Goal: Contribute content

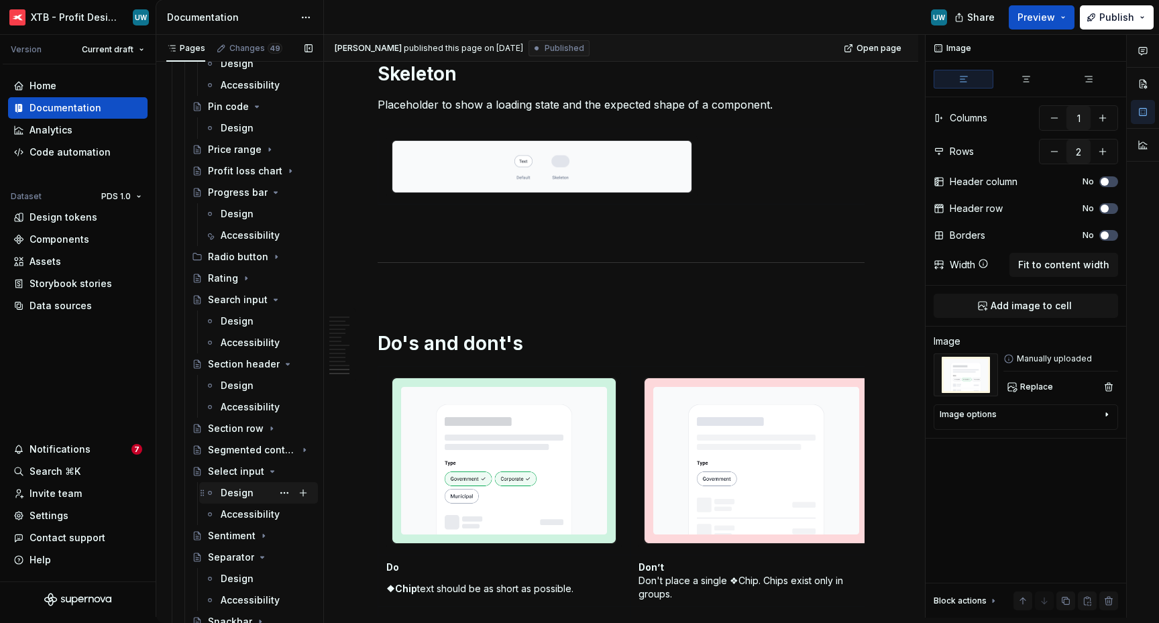
scroll to position [2123, 0]
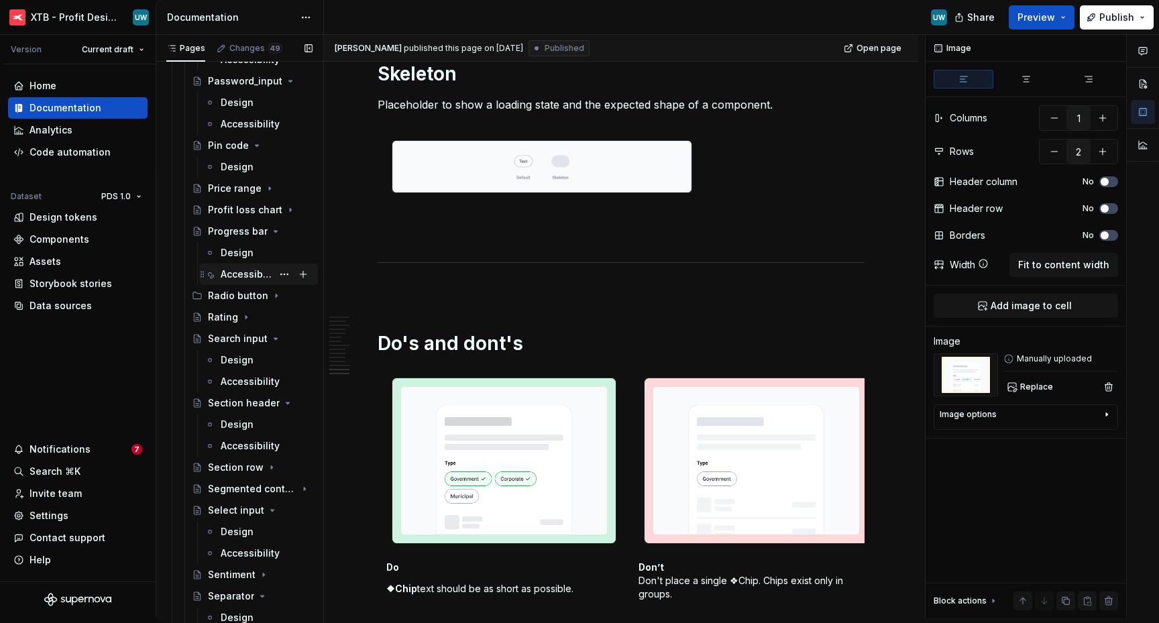
click at [235, 269] on div "Accessibility" at bounding box center [247, 274] width 52 height 13
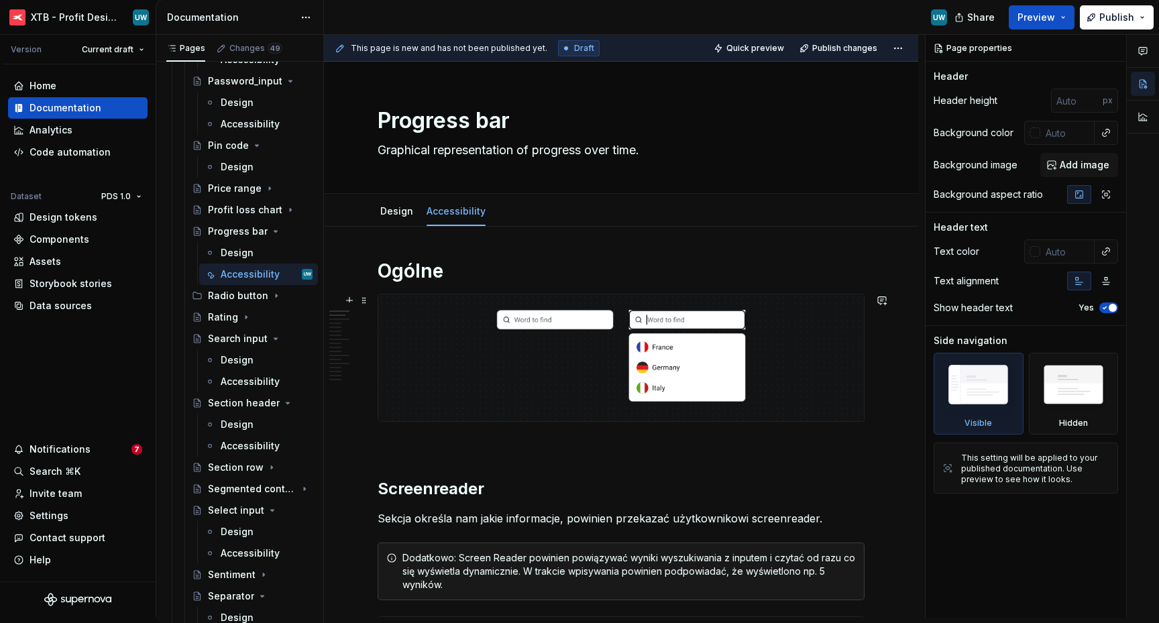
click at [573, 367] on img at bounding box center [620, 357] width 485 height 127
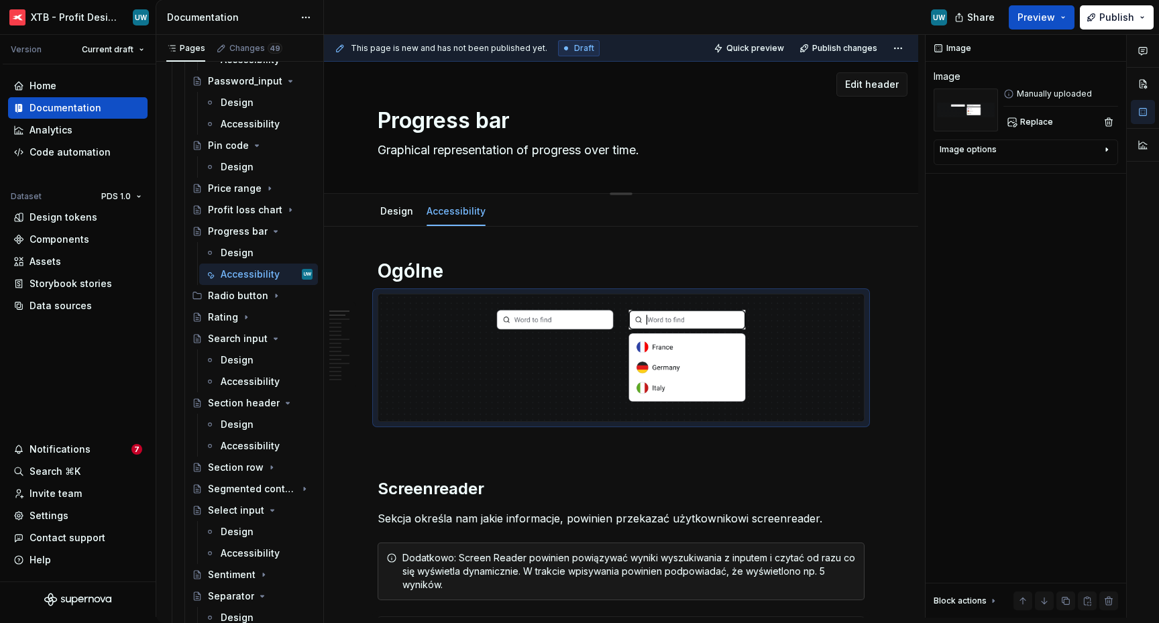
type textarea "*"
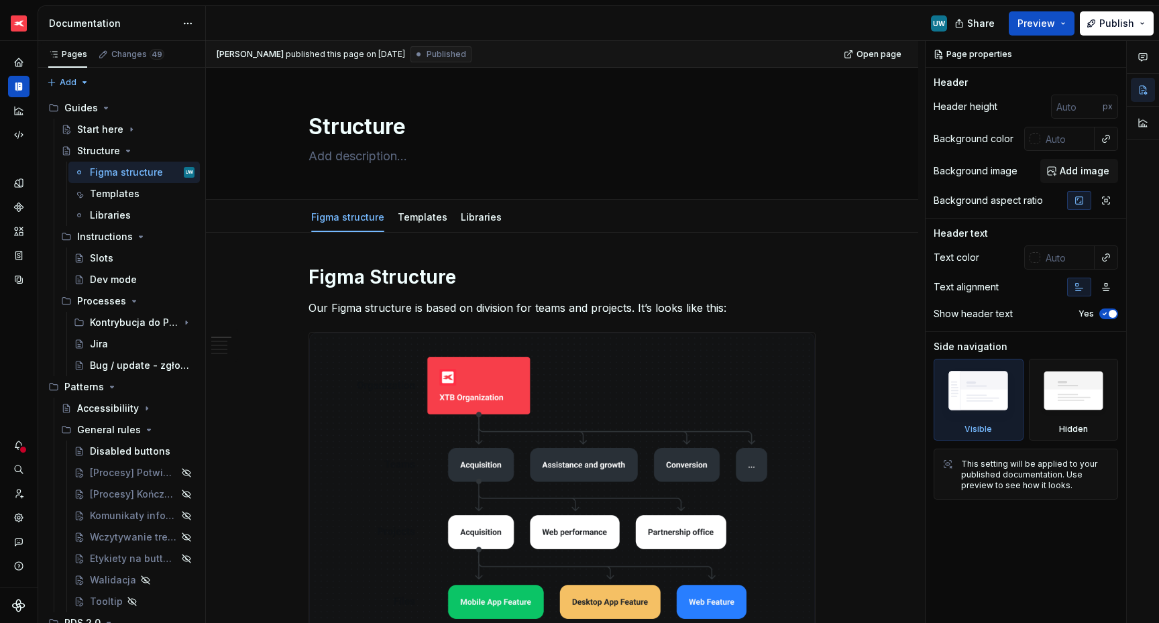
type textarea "*"
